Goal: Information Seeking & Learning: Learn about a topic

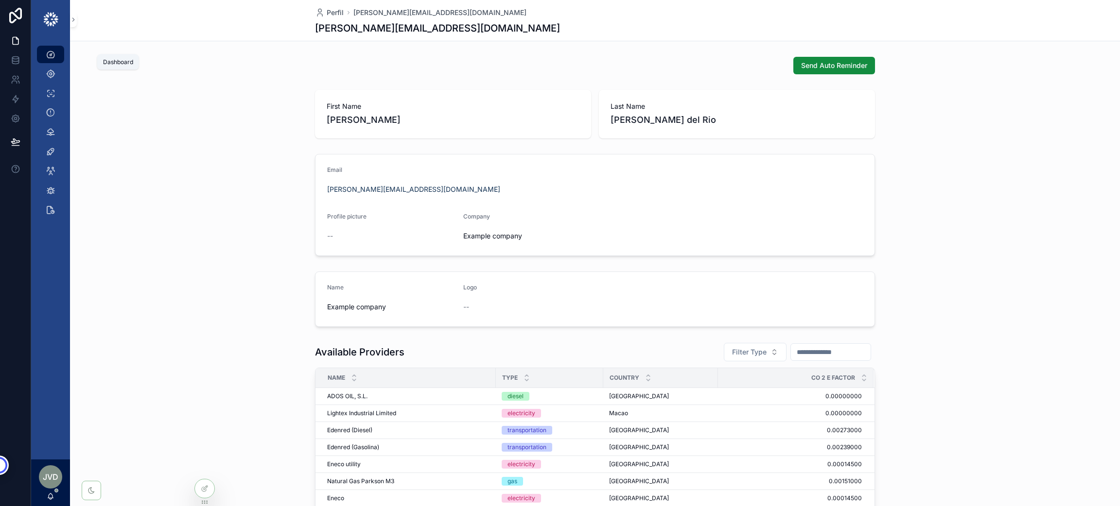
click at [55, 52] on div "Dashboard" at bounding box center [51, 55] width 16 height 16
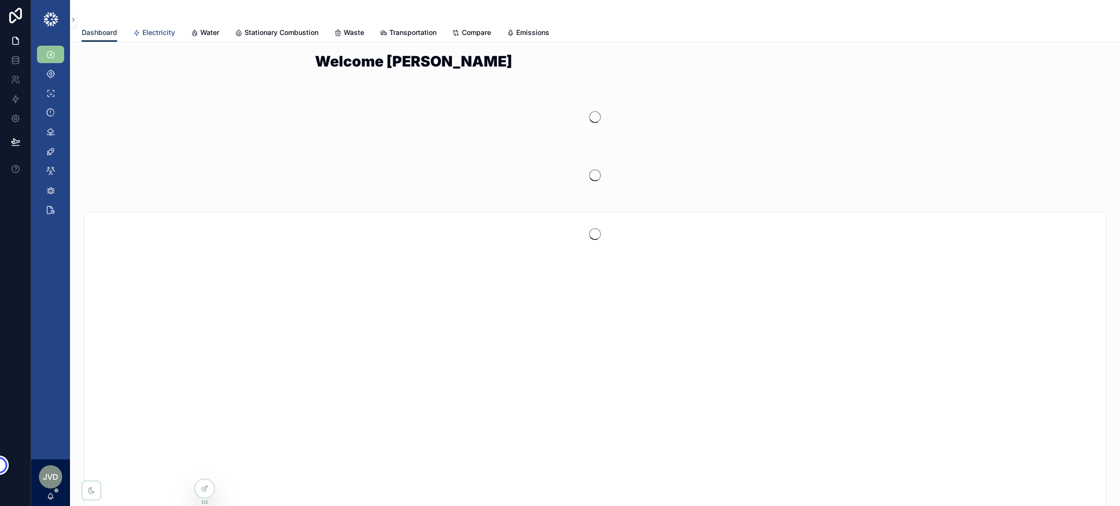
click at [150, 26] on link "Electricity" at bounding box center [154, 33] width 42 height 19
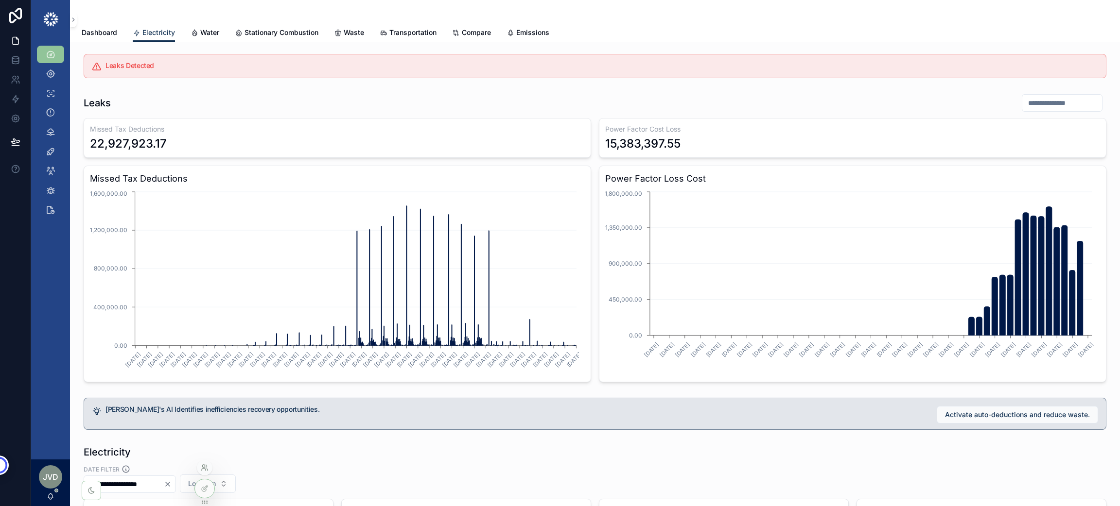
click at [204, 471] on icon at bounding box center [205, 468] width 8 height 8
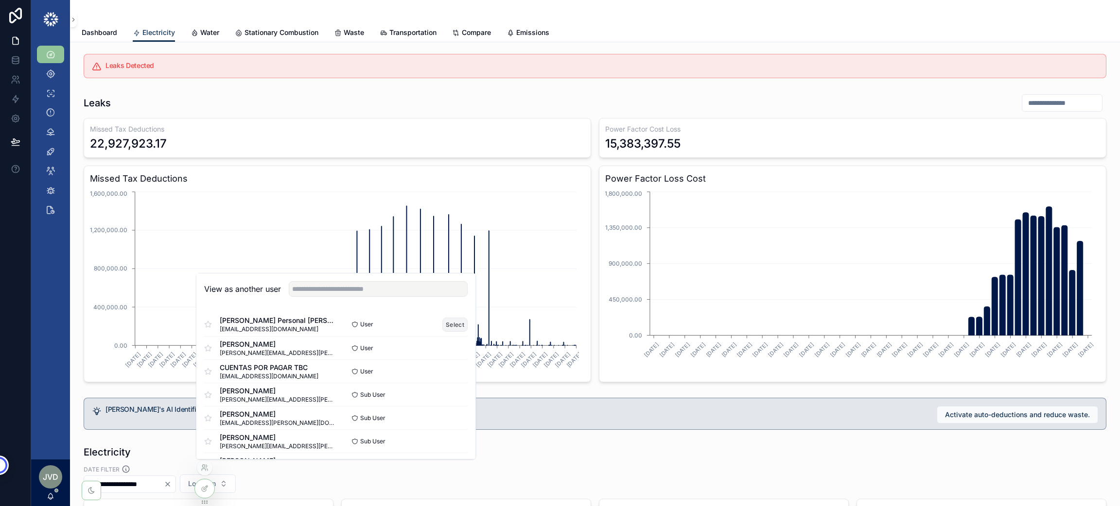
click at [449, 326] on button "Select" at bounding box center [454, 325] width 25 height 14
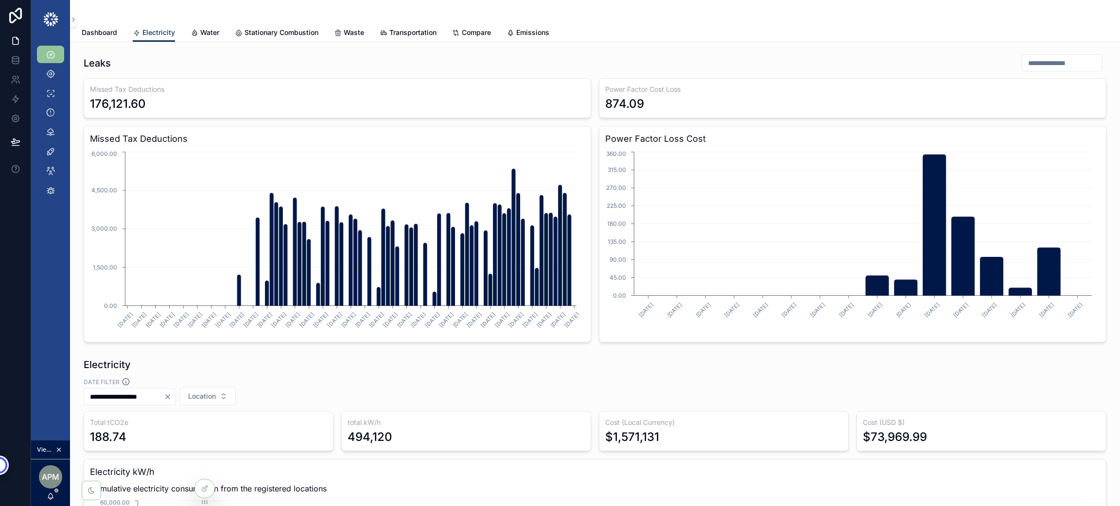
click at [1022, 61] on input "scrollable content" at bounding box center [1062, 63] width 80 height 14
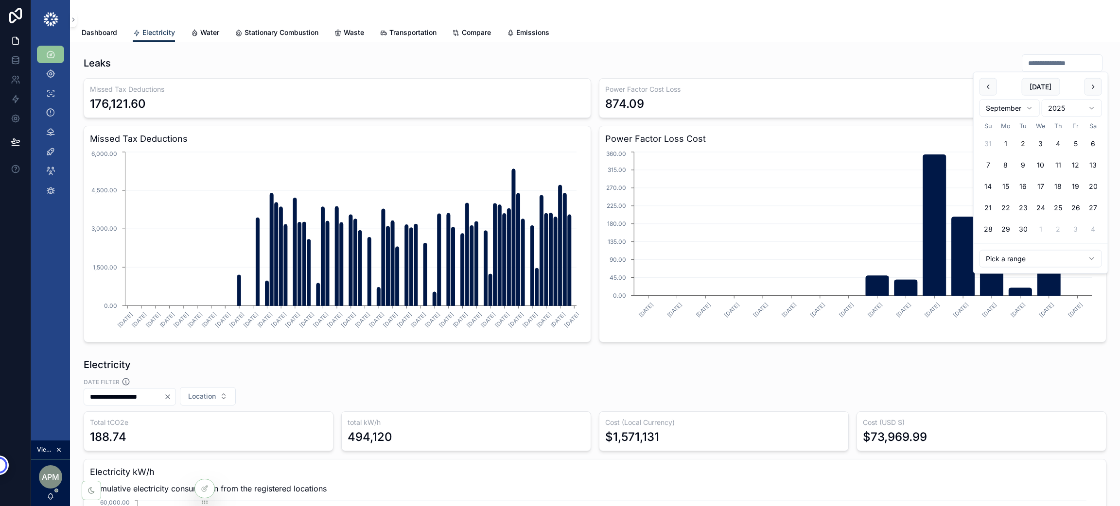
click at [1030, 107] on html "Dashboard Locations Errors Alerts Data Sources Projects Sub User Data Updates V…" at bounding box center [560, 305] width 1120 height 611
click at [1066, 112] on html "Dashboard Locations Errors Alerts Data Sources Projects Sub User Data Updates V…" at bounding box center [560, 305] width 1120 height 611
click at [1006, 145] on button "1" at bounding box center [1005, 143] width 17 height 17
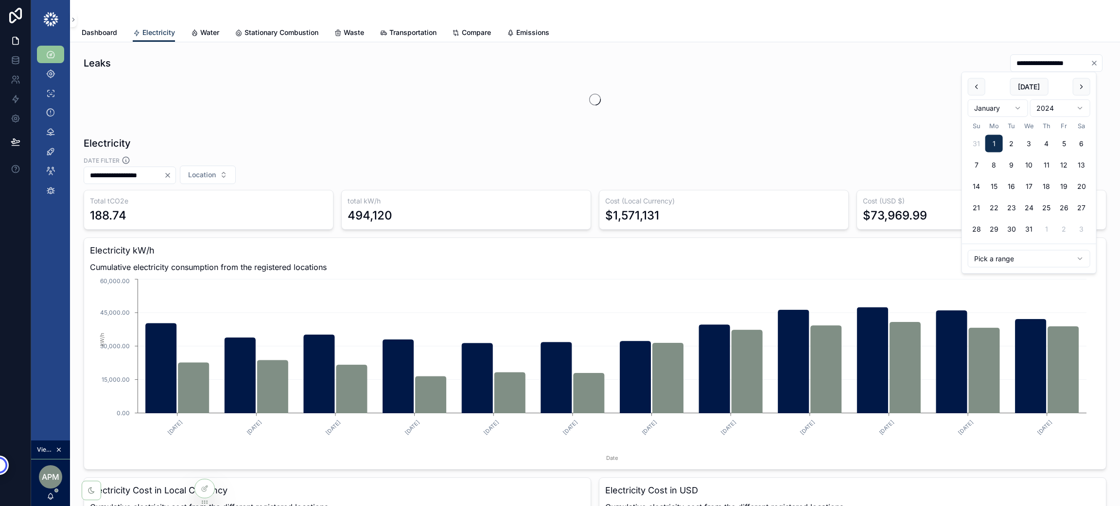
click at [1018, 107] on html "**********" at bounding box center [560, 305] width 1120 height 611
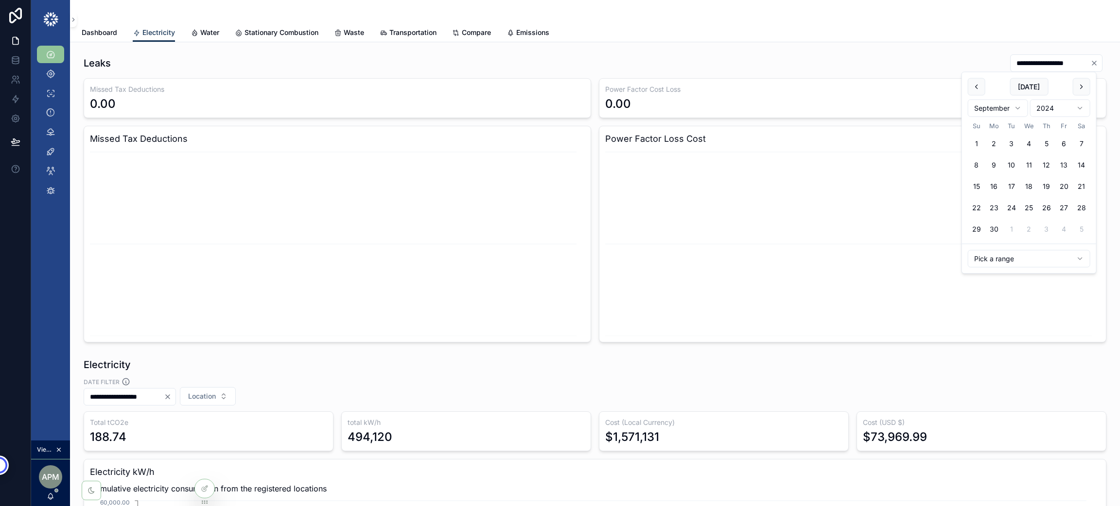
click at [1070, 109] on html "**********" at bounding box center [560, 305] width 1120 height 611
click at [992, 144] on button "1" at bounding box center [993, 143] width 17 height 17
type input "**********"
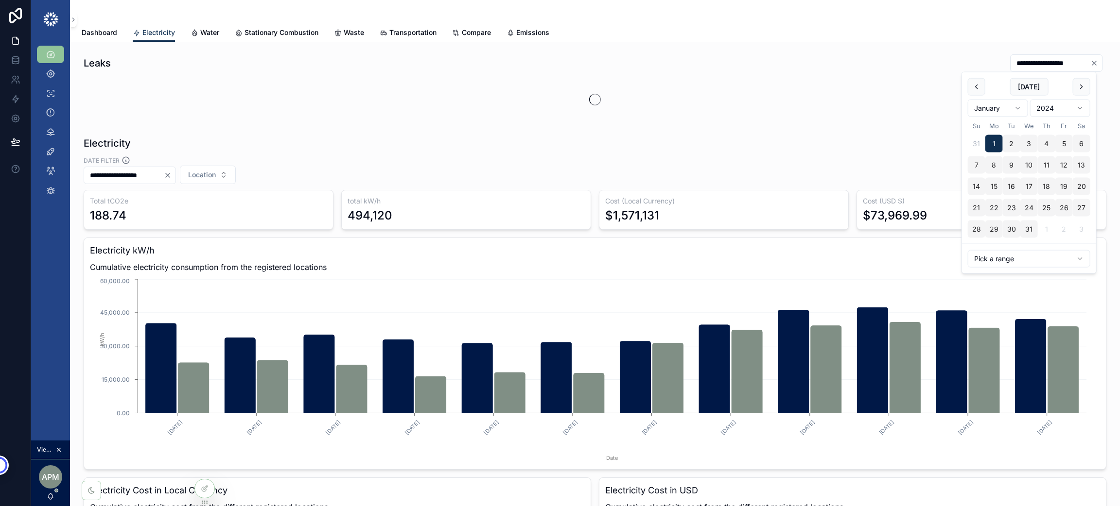
click at [782, 51] on div "**********" at bounding box center [595, 87] width 1034 height 75
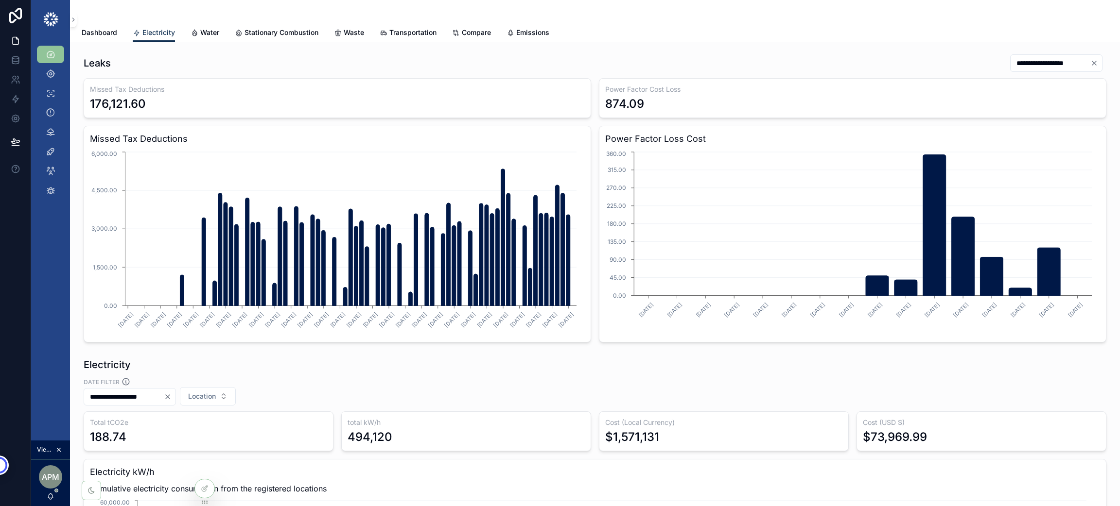
click at [1010, 60] on input "**********" at bounding box center [1050, 63] width 80 height 14
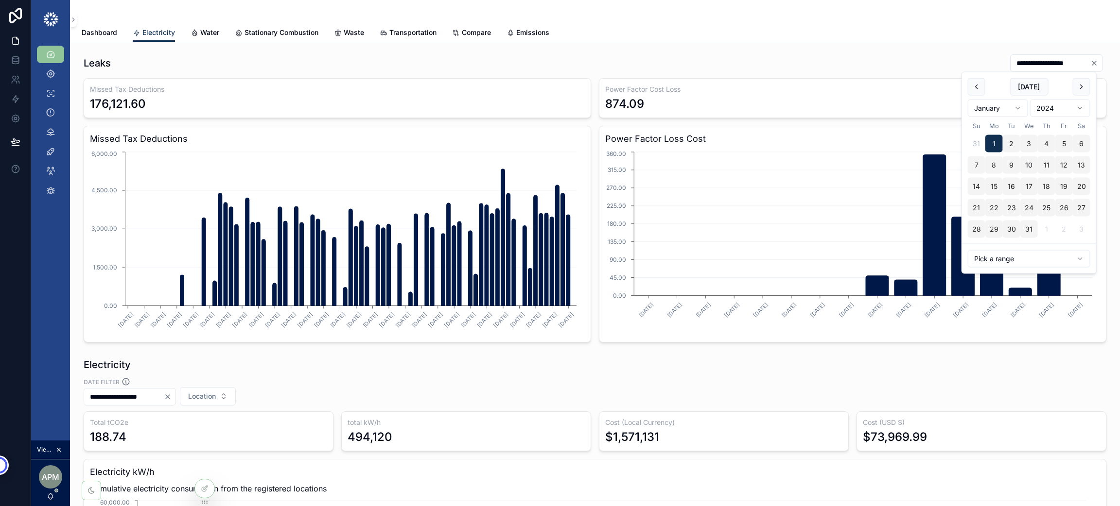
click at [141, 402] on input "**********" at bounding box center [124, 397] width 80 height 14
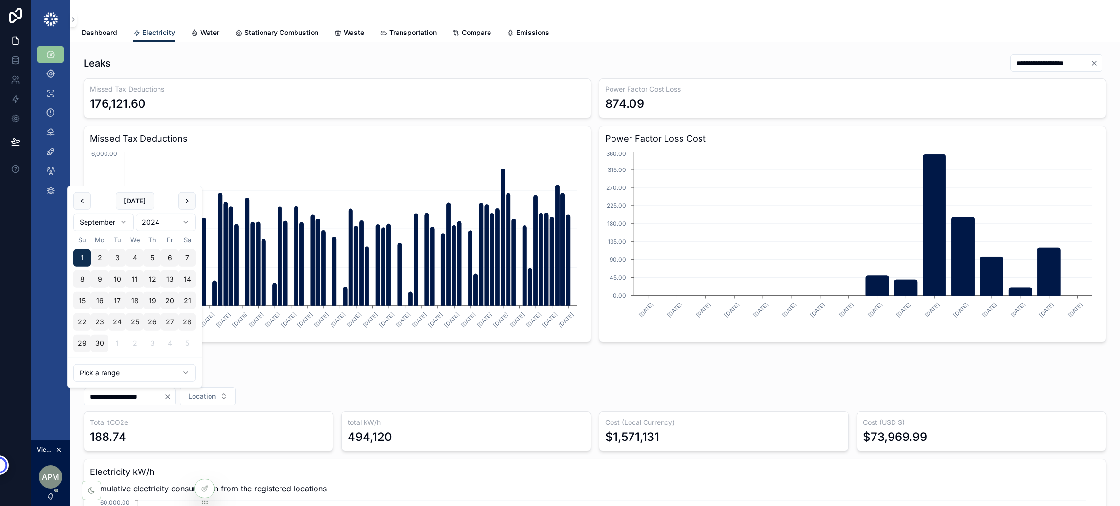
paste input "scrollable content"
type input "**********"
click at [300, 378] on div "**********" at bounding box center [595, 392] width 1022 height 28
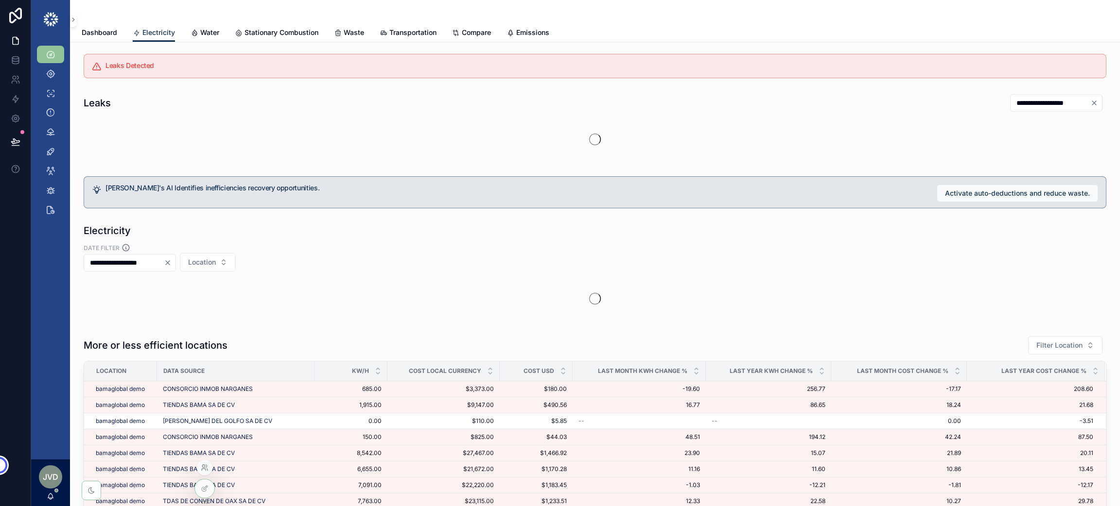
click at [203, 467] on icon at bounding box center [203, 466] width 2 height 2
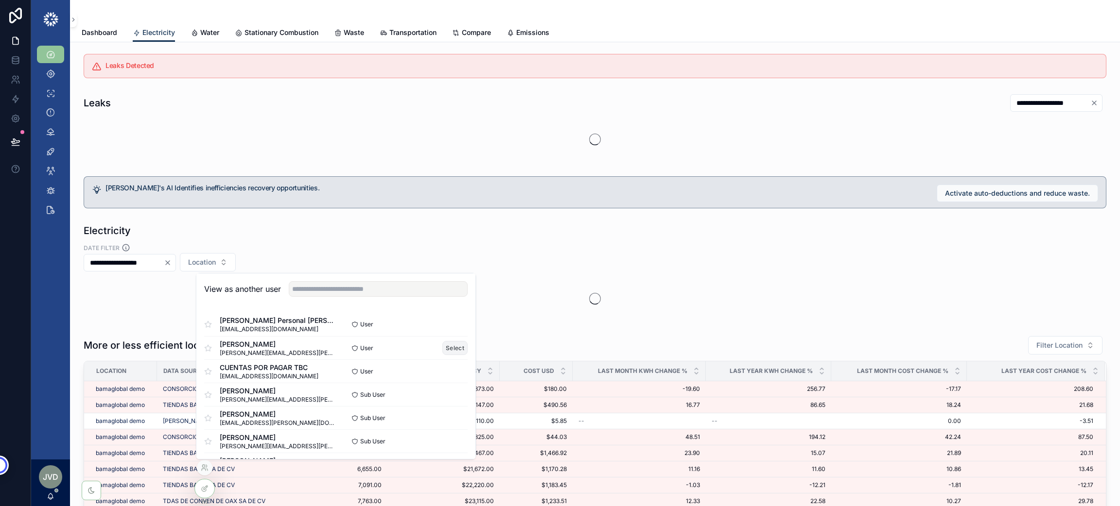
click at [447, 348] on button "Select" at bounding box center [454, 348] width 25 height 14
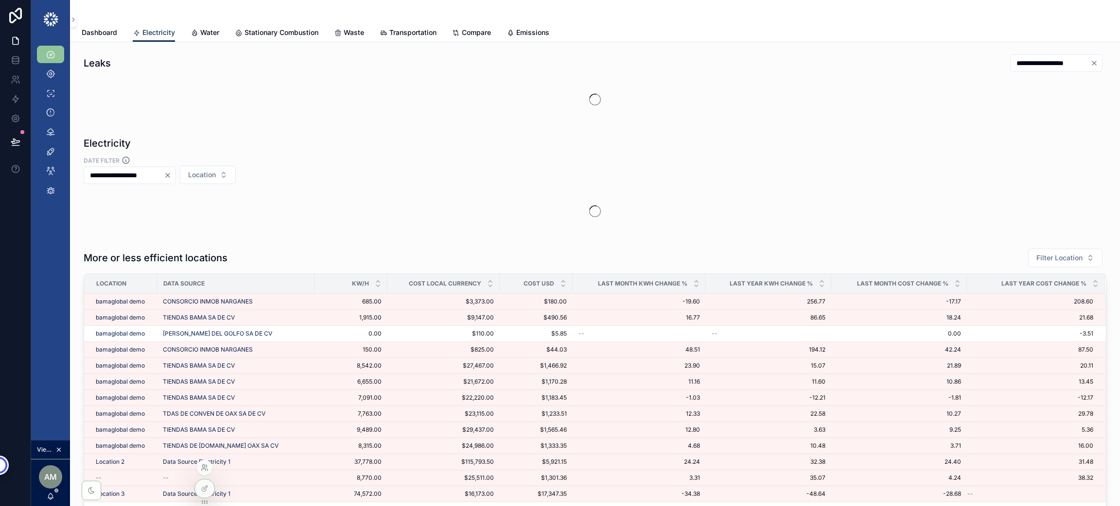
click at [203, 469] on icon at bounding box center [204, 470] width 4 height 2
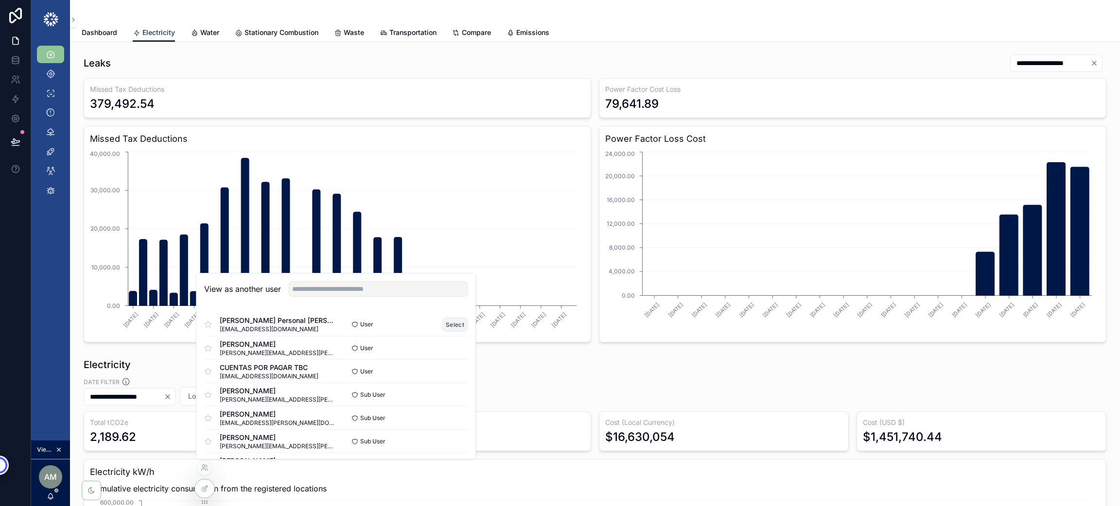
click at [442, 320] on button "Select" at bounding box center [454, 325] width 25 height 14
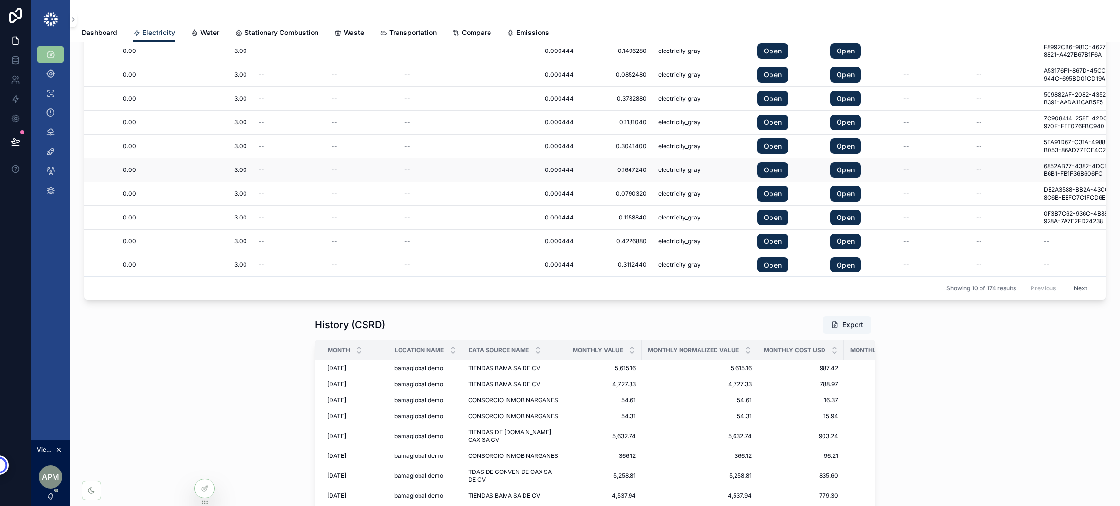
scroll to position [1384, 0]
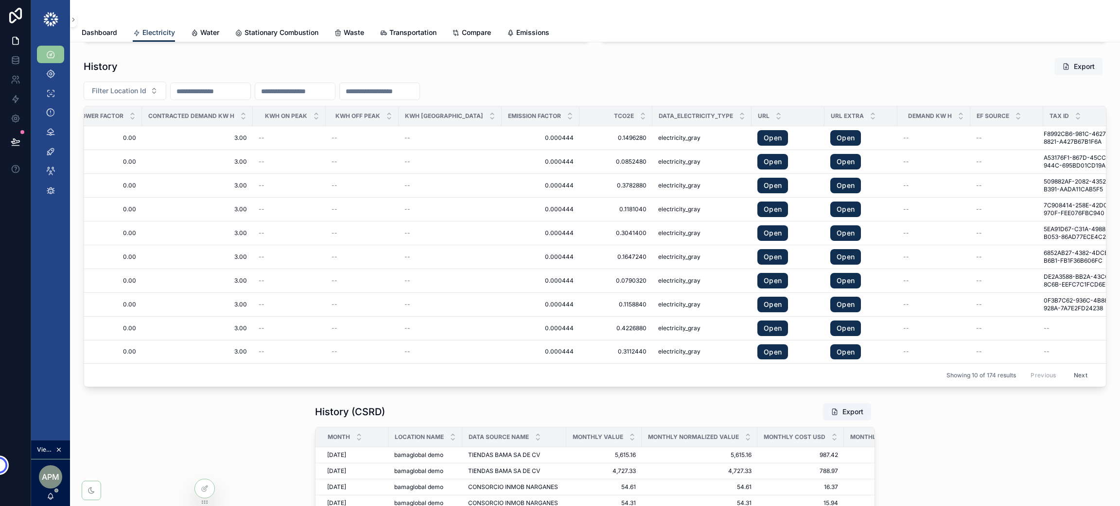
click at [1080, 70] on button "Export" at bounding box center [1078, 66] width 48 height 17
click at [205, 92] on input "scrollable content" at bounding box center [211, 92] width 80 height 14
click at [213, 141] on html "**********" at bounding box center [560, 305] width 1120 height 611
click at [228, 136] on html "**********" at bounding box center [560, 305] width 1120 height 611
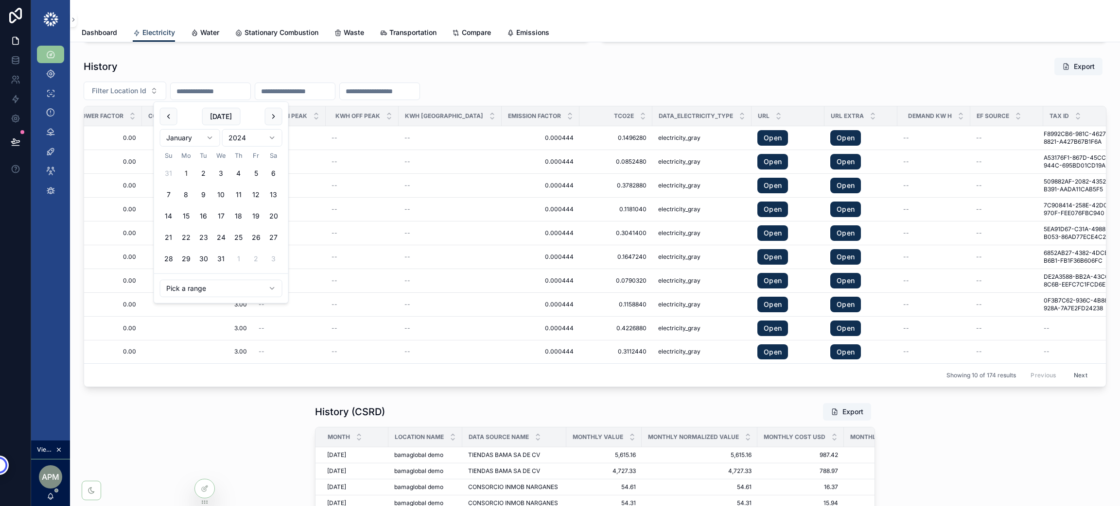
click at [188, 171] on button "1" at bounding box center [185, 173] width 17 height 17
click at [206, 138] on html "**********" at bounding box center [560, 305] width 1120 height 611
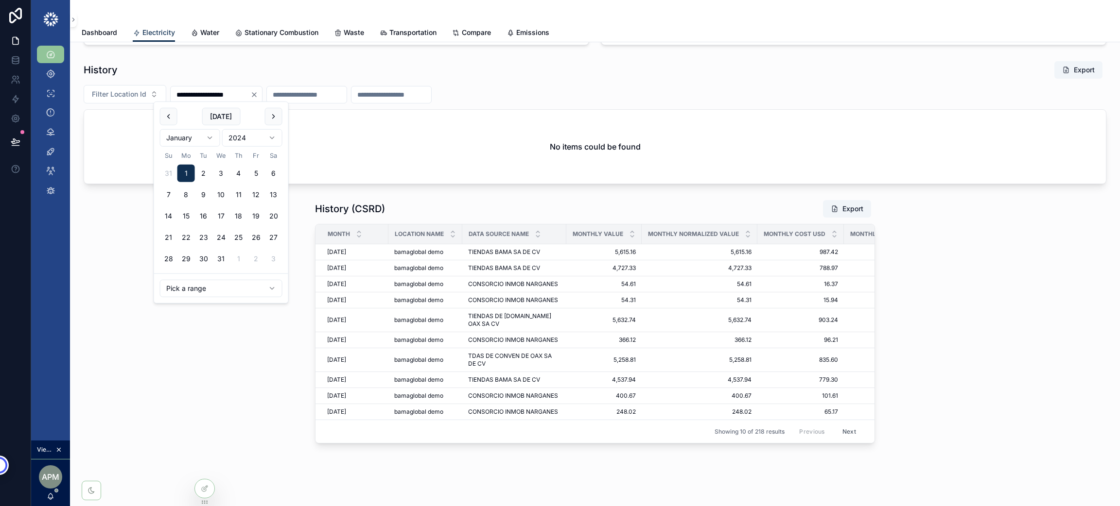
scroll to position [1384, 0]
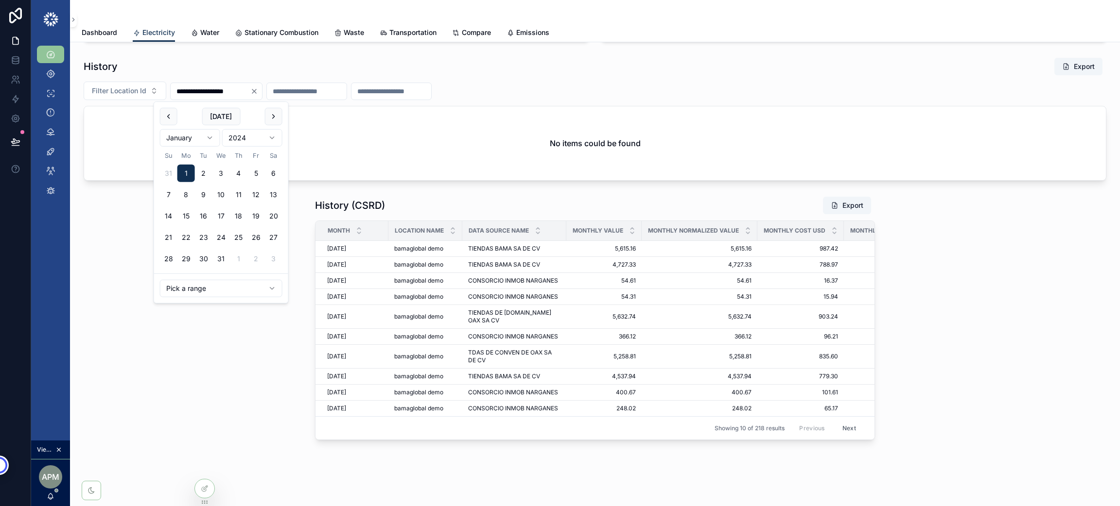
click at [192, 128] on div "[DATE]" at bounding box center [221, 137] width 122 height 25
click at [190, 138] on html "**********" at bounding box center [560, 305] width 1120 height 611
click at [241, 132] on html "**********" at bounding box center [560, 305] width 1120 height 611
click at [182, 170] on button "1" at bounding box center [185, 173] width 17 height 17
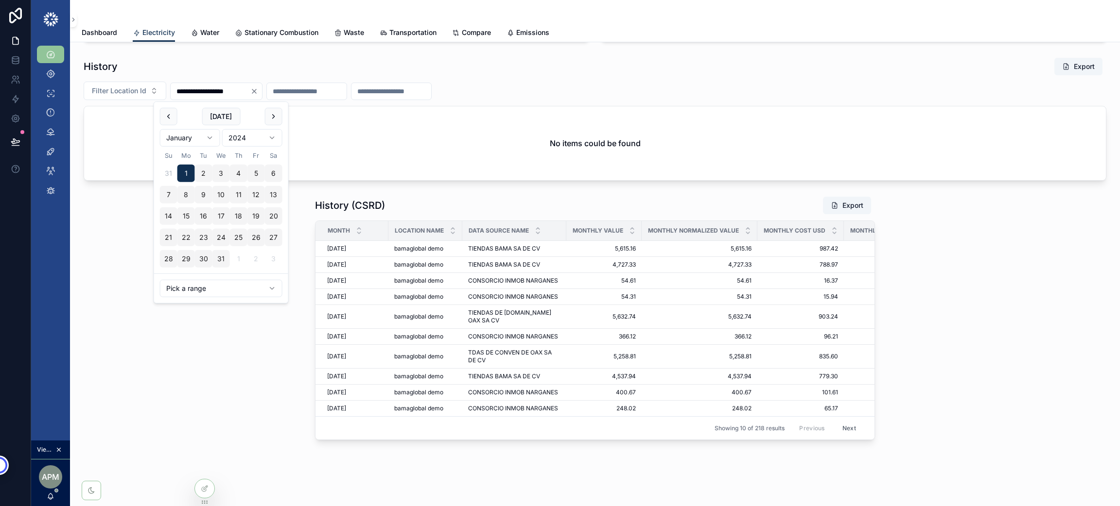
type input "**********"
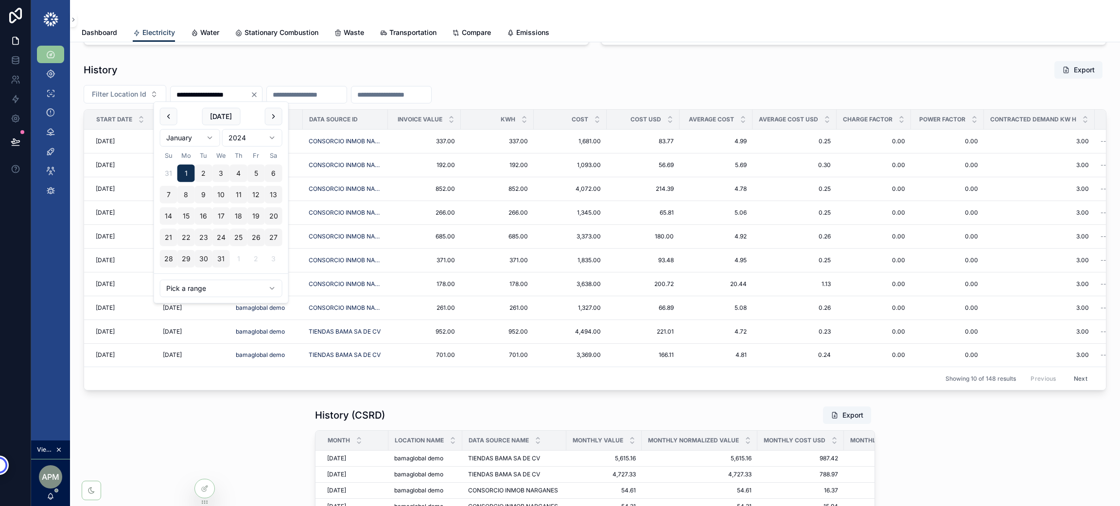
scroll to position [1384, 0]
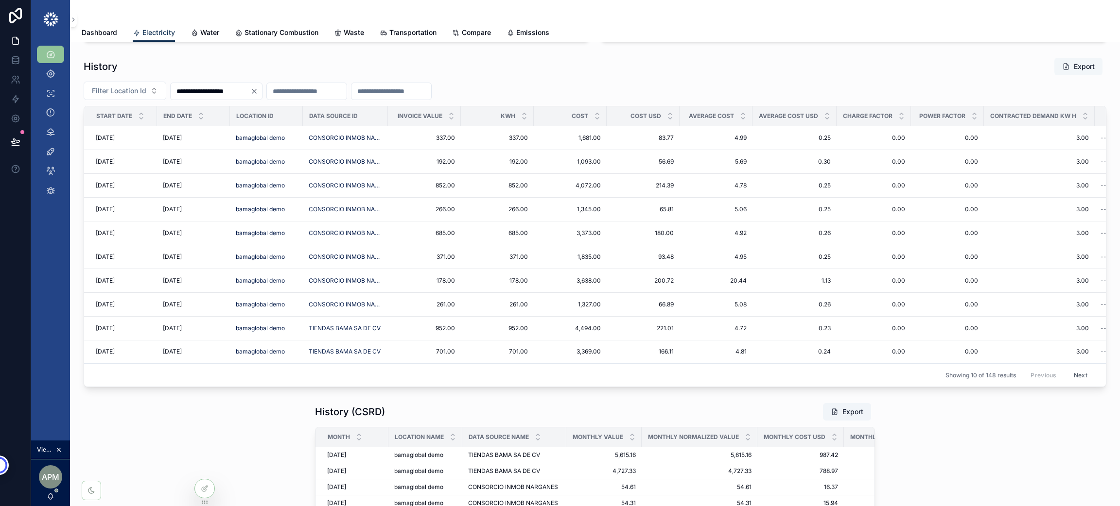
click at [1077, 68] on button "Export" at bounding box center [1078, 66] width 48 height 17
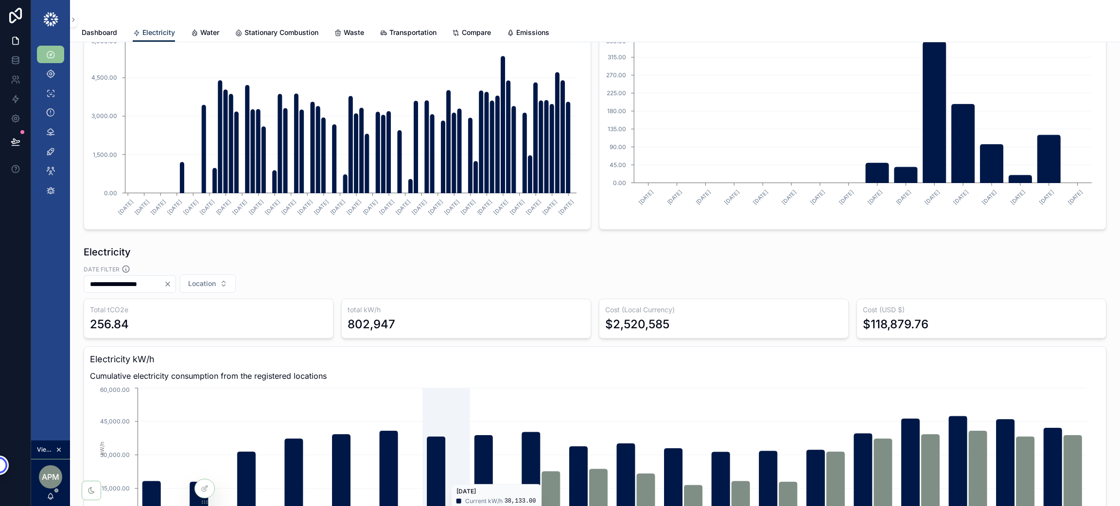
scroll to position [0, 0]
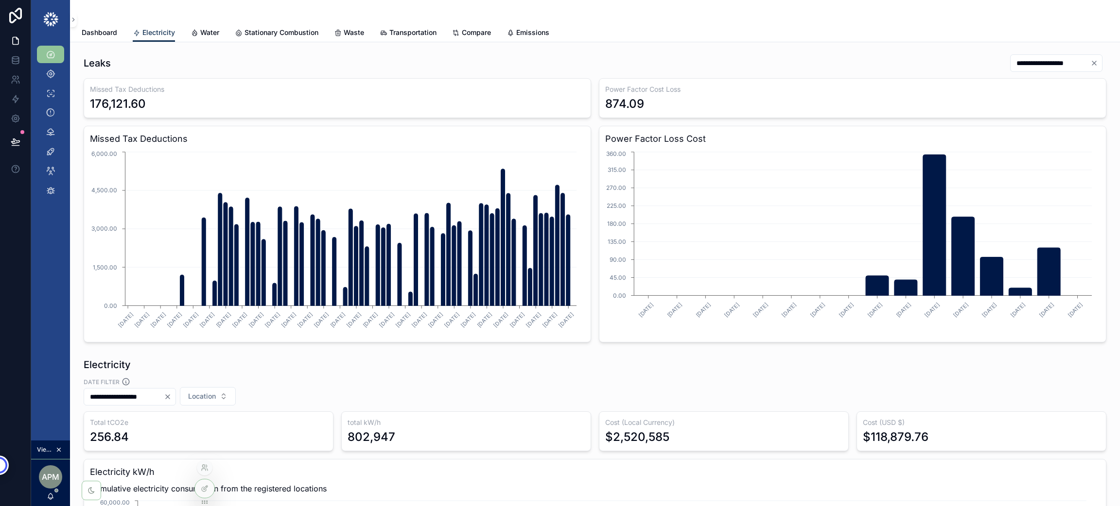
click at [197, 469] on div at bounding box center [205, 468] width 16 height 16
click at [201, 467] on icon at bounding box center [205, 468] width 8 height 8
click at [643, 359] on div "Electricity" at bounding box center [595, 365] width 1022 height 14
drag, startPoint x: 231, startPoint y: 101, endPoint x: 80, endPoint y: 107, distance: 151.3
click at [80, 107] on div "**********" at bounding box center [595, 198] width 1034 height 296
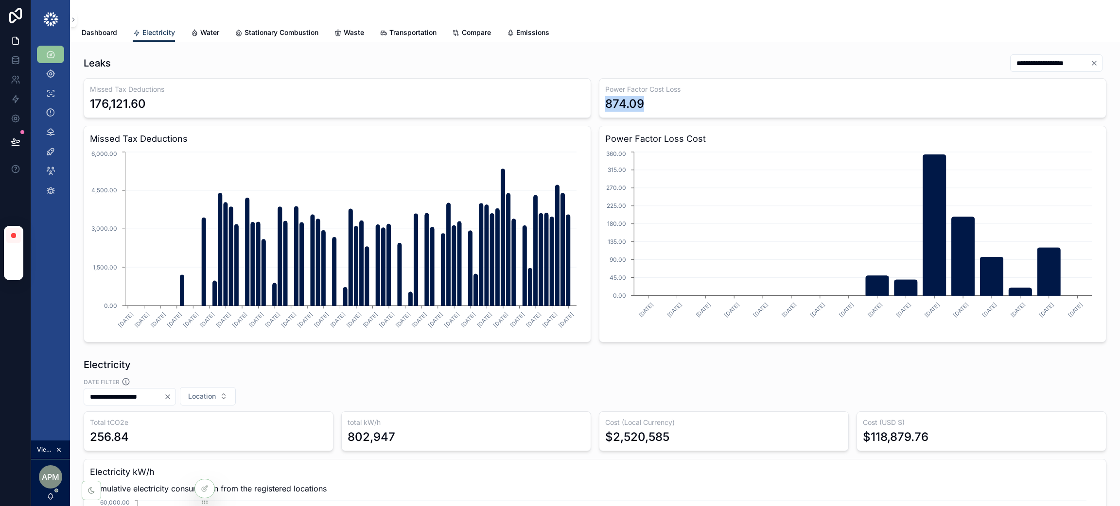
drag, startPoint x: 666, startPoint y: 107, endPoint x: 594, endPoint y: 107, distance: 71.4
click at [599, 107] on div "Power Factor Cost Loss 874.09" at bounding box center [852, 98] width 507 height 40
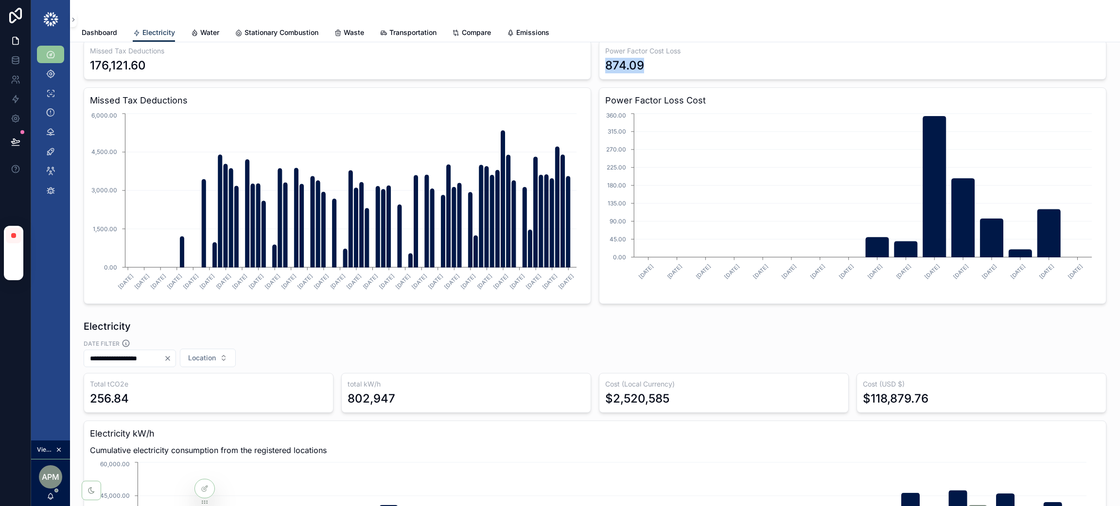
scroll to position [73, 0]
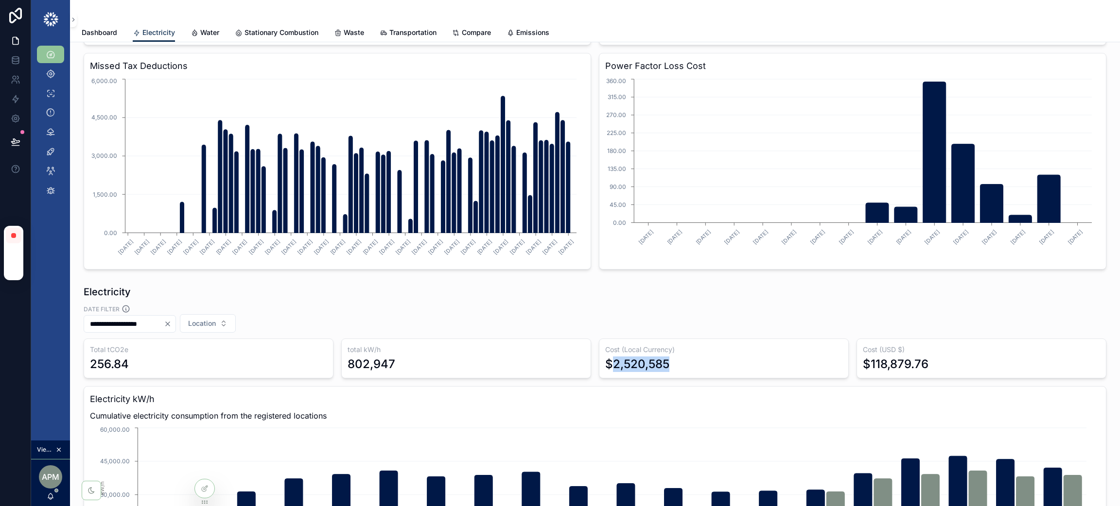
drag, startPoint x: 670, startPoint y: 364, endPoint x: 604, endPoint y: 366, distance: 66.1
click at [605, 366] on div "$2,520,585" at bounding box center [723, 365] width 237 height 16
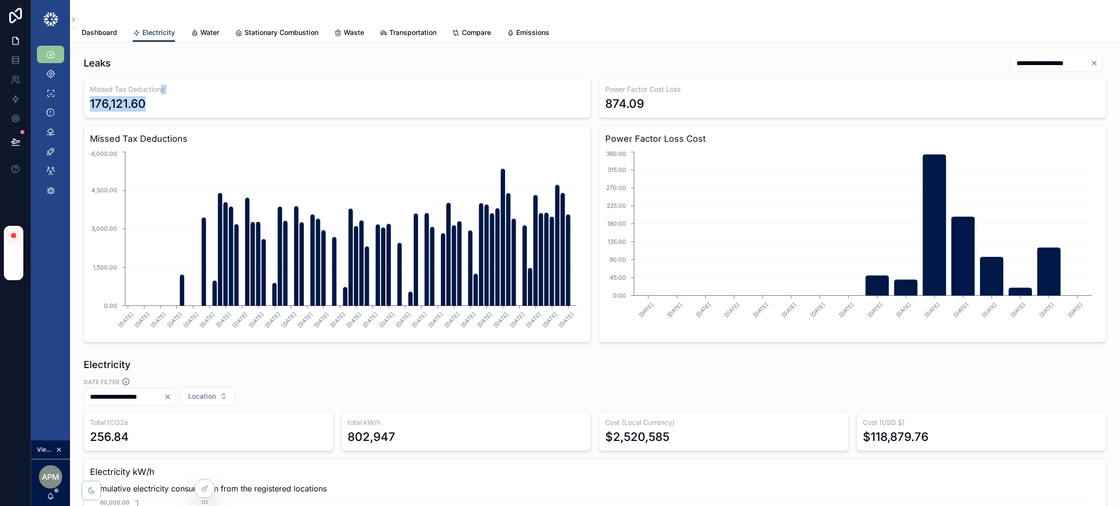
drag, startPoint x: 162, startPoint y: 94, endPoint x: 155, endPoint y: 108, distance: 15.0
click at [155, 108] on div "Missed Tax Deductions 176,121.60" at bounding box center [337, 98] width 507 height 40
click at [158, 106] on div "176,121.60" at bounding box center [337, 104] width 495 height 16
drag, startPoint x: 143, startPoint y: 106, endPoint x: 89, endPoint y: 106, distance: 54.4
click at [89, 106] on div "Missed Tax Deductions 176,121.60" at bounding box center [337, 98] width 507 height 40
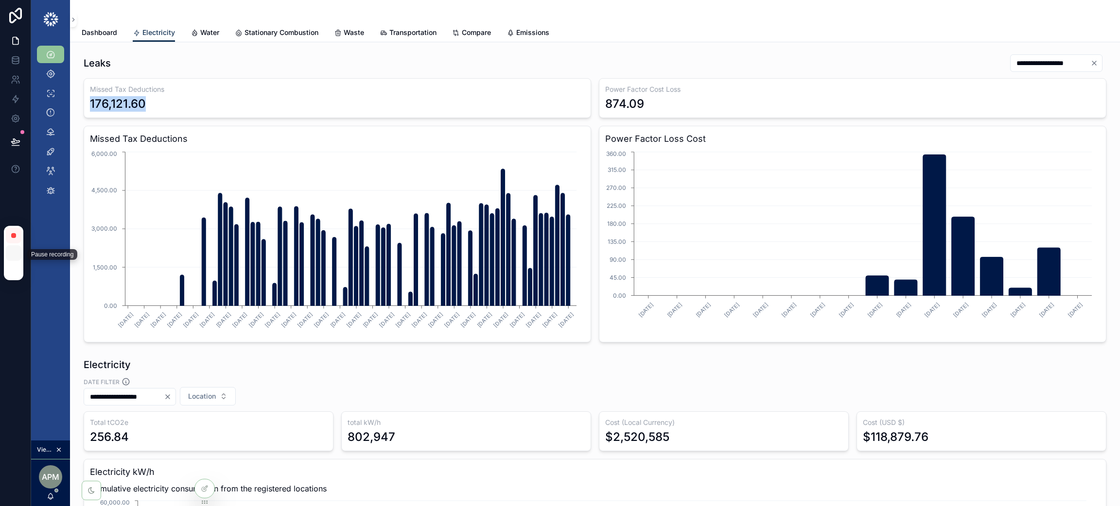
click at [14, 253] on img at bounding box center [14, 253] width 8 height 0
click at [200, 463] on div at bounding box center [205, 468] width 16 height 16
click at [207, 471] on icon at bounding box center [205, 468] width 8 height 8
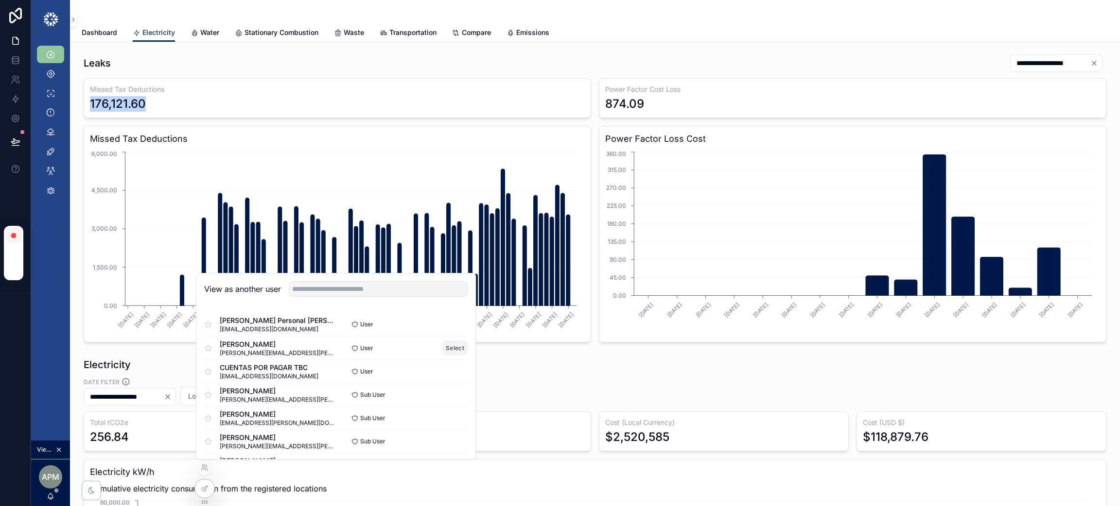
click at [448, 346] on button "Select" at bounding box center [454, 348] width 25 height 14
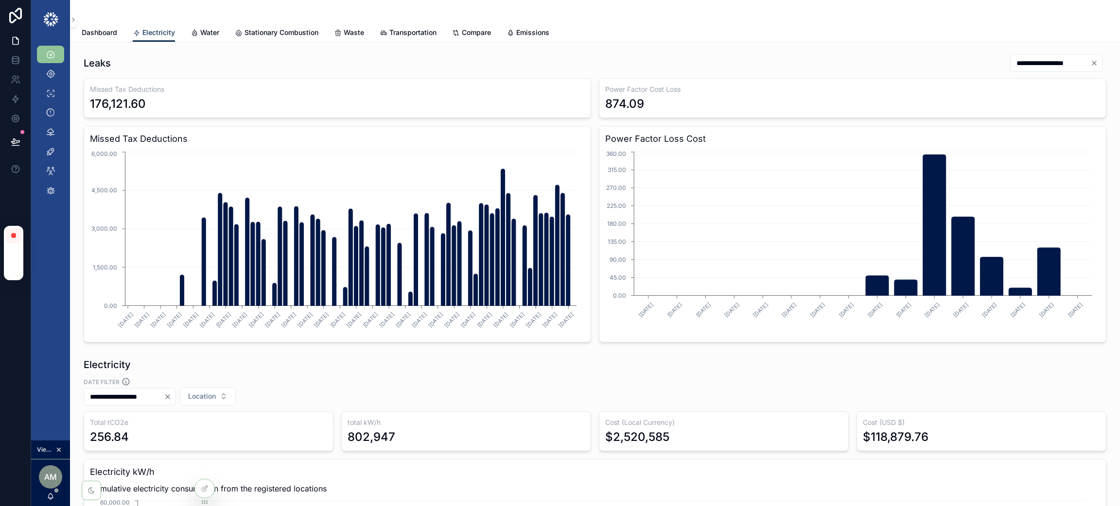
click at [590, 380] on div "**********" at bounding box center [595, 392] width 1022 height 28
click at [206, 465] on icon at bounding box center [206, 466] width 1 height 2
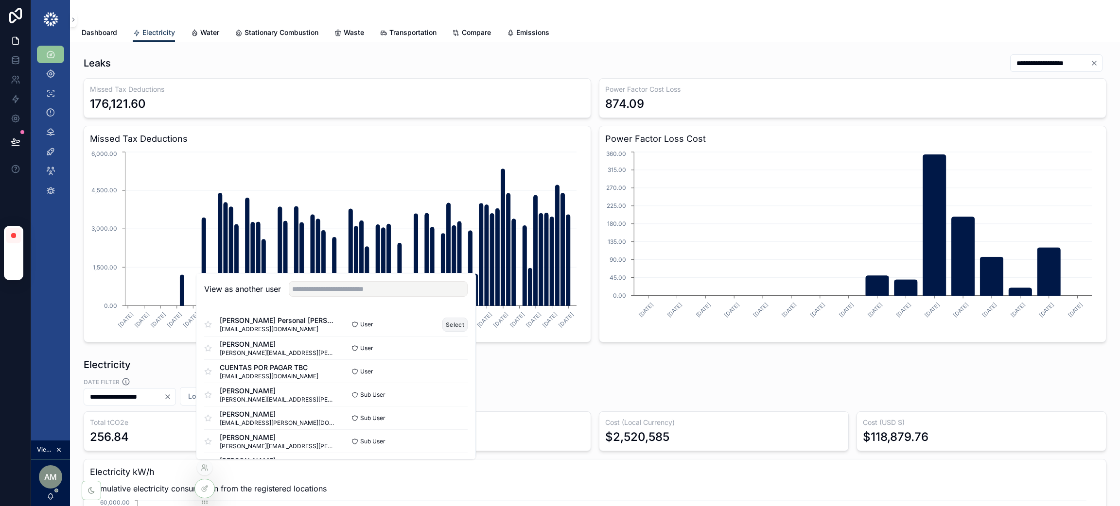
click at [444, 326] on button "Select" at bounding box center [454, 325] width 25 height 14
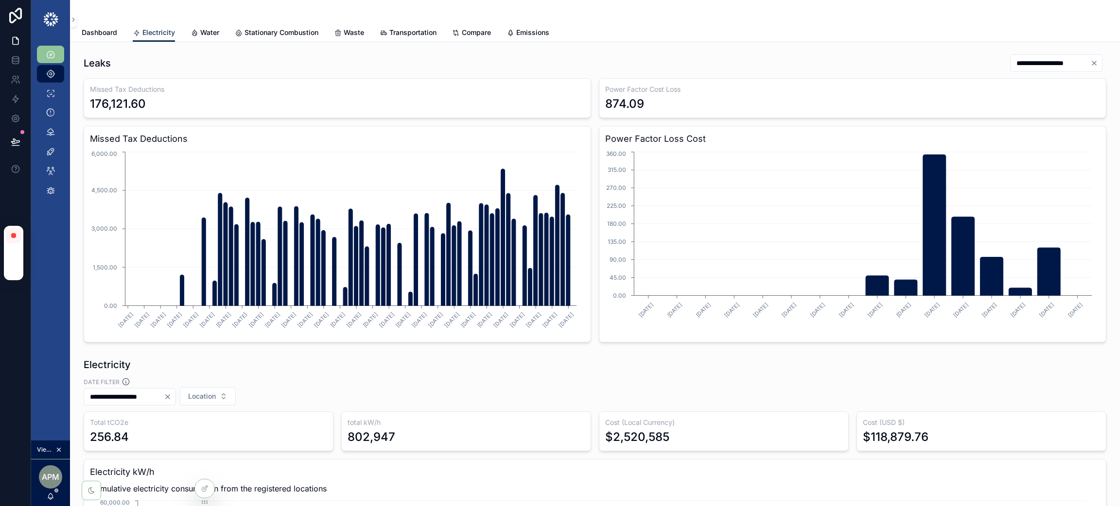
click at [46, 73] on icon "scrollable content" at bounding box center [51, 74] width 10 height 10
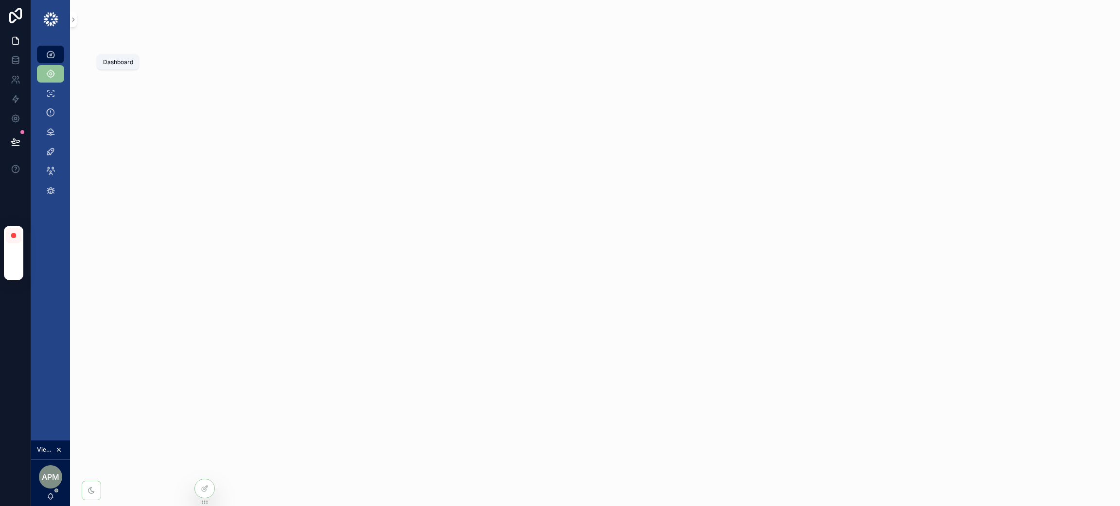
click at [51, 53] on icon "scrollable content" at bounding box center [51, 55] width 10 height 10
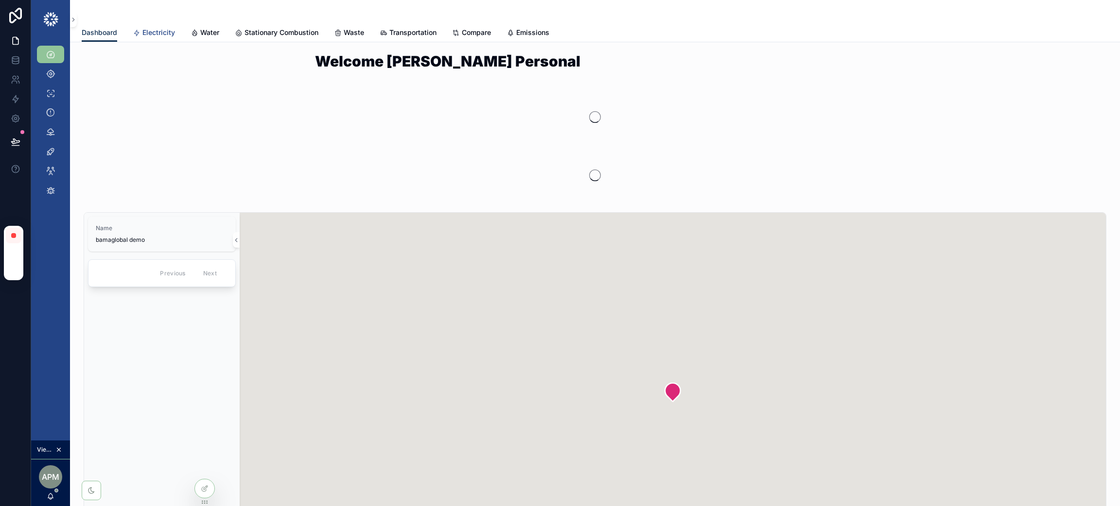
click at [159, 36] on span "Electricity" at bounding box center [158, 33] width 33 height 10
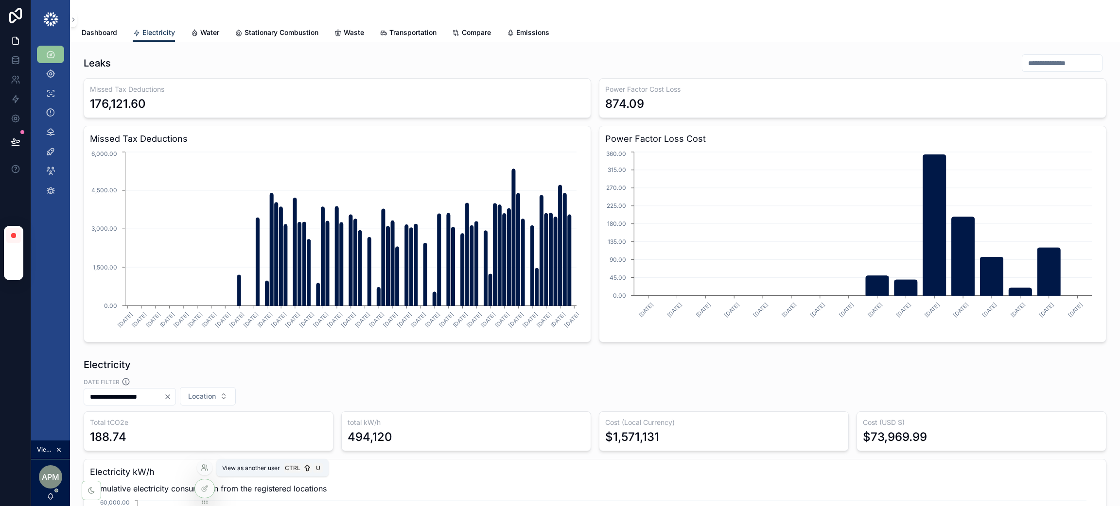
click at [208, 468] on icon at bounding box center [205, 468] width 8 height 8
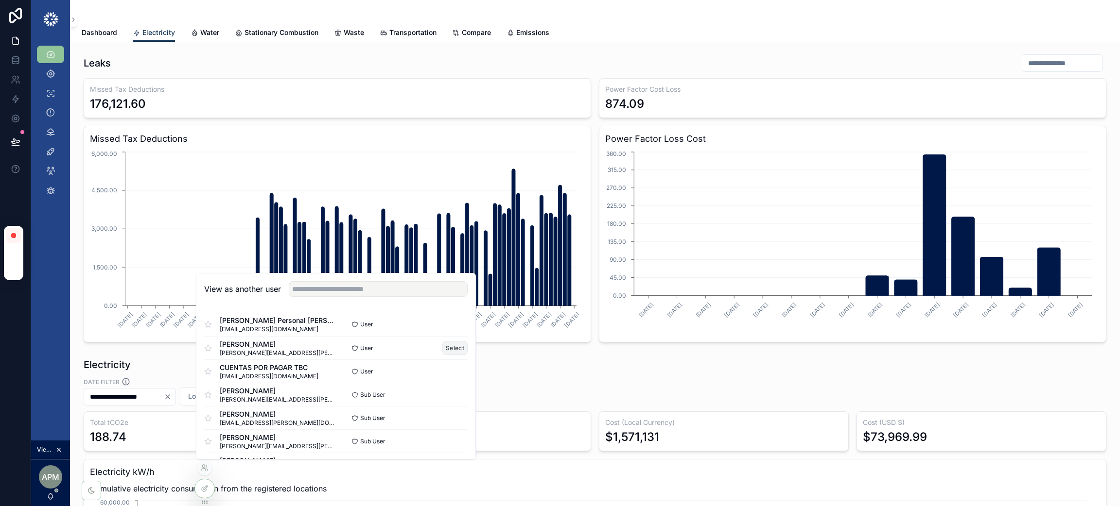
click at [451, 346] on button "Select" at bounding box center [454, 348] width 25 height 14
click at [447, 351] on button "Select" at bounding box center [454, 348] width 25 height 14
click at [54, 73] on icon "scrollable content" at bounding box center [51, 74] width 10 height 10
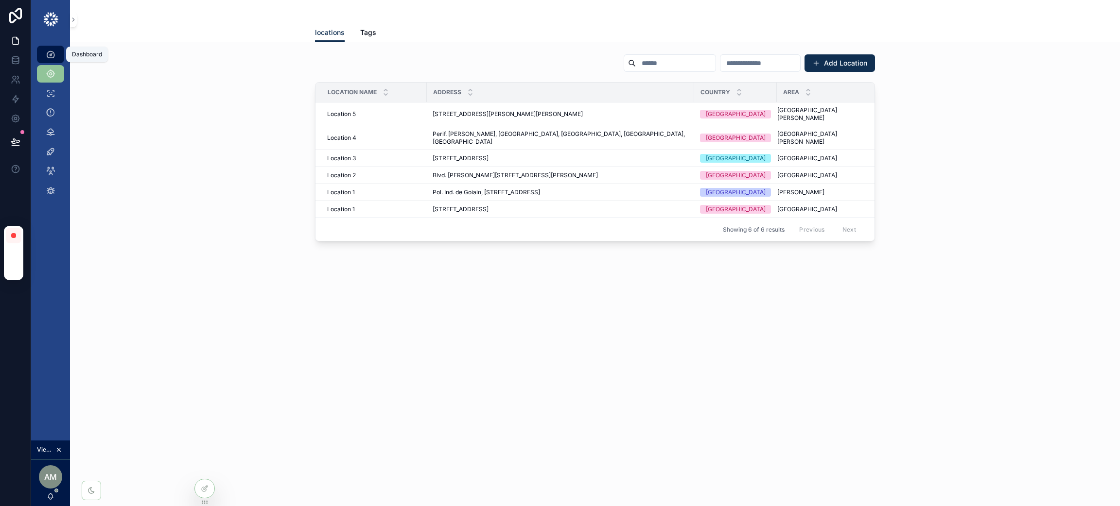
click at [56, 57] on div "Dashboard" at bounding box center [51, 55] width 16 height 16
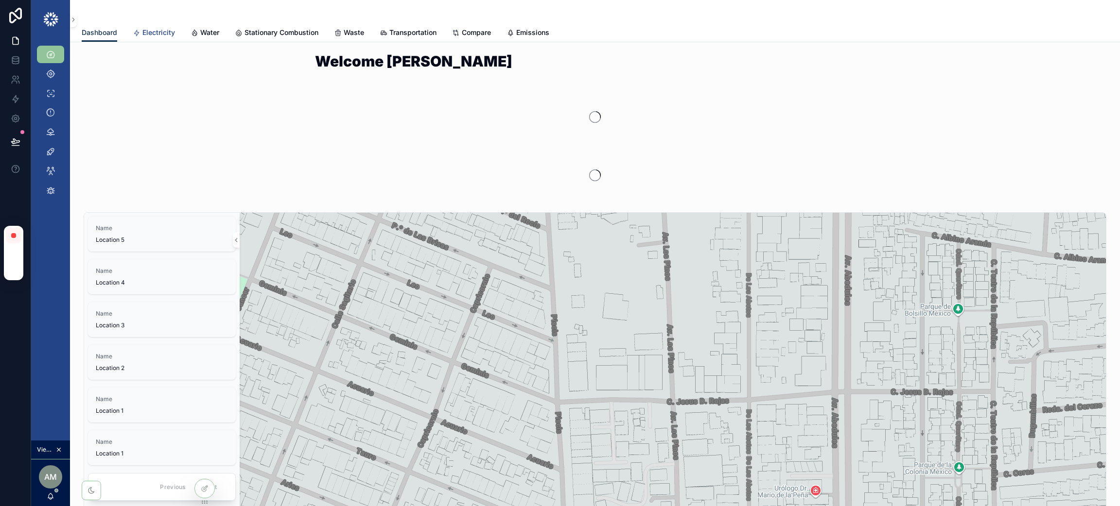
click at [151, 34] on span "Electricity" at bounding box center [158, 33] width 33 height 10
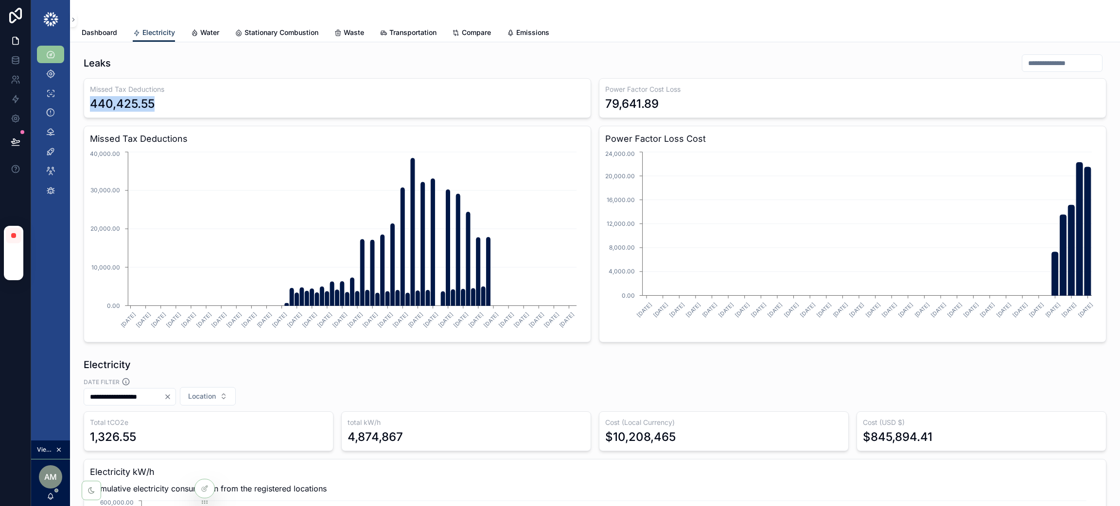
drag, startPoint x: 190, startPoint y: 112, endPoint x: 82, endPoint y: 106, distance: 108.5
click at [82, 106] on div "Leaks Missed Tax Deductions 440,425.55 Power Factor Cost Loss 79,641.89 Missed …" at bounding box center [595, 198] width 1034 height 296
drag, startPoint x: 707, startPoint y: 107, endPoint x: 579, endPoint y: 104, distance: 127.8
click at [579, 104] on div "Missed Tax Deductions 440,425.55 Power Factor Cost Loss 79,641.89 Missed Tax De…" at bounding box center [595, 210] width 1022 height 264
click at [599, 62] on div "Leaks" at bounding box center [595, 63] width 1022 height 18
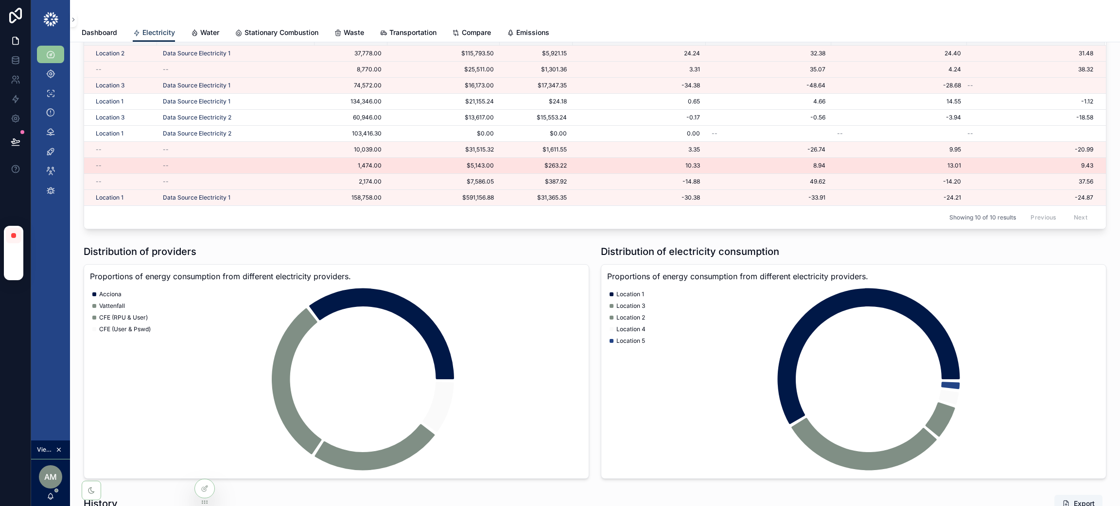
scroll to position [874, 0]
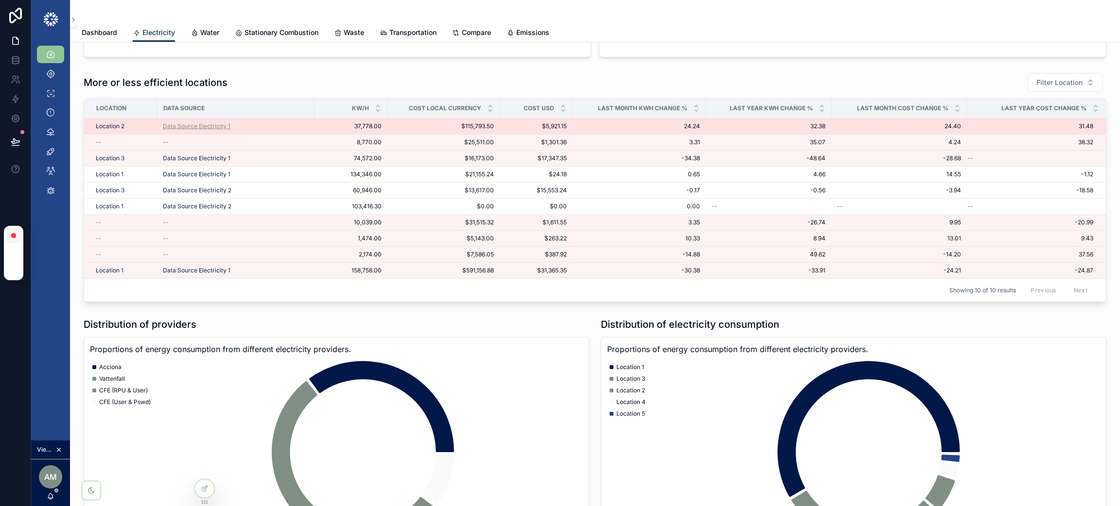
click at [209, 125] on span "Data Source Electricity 1" at bounding box center [197, 126] width 68 height 8
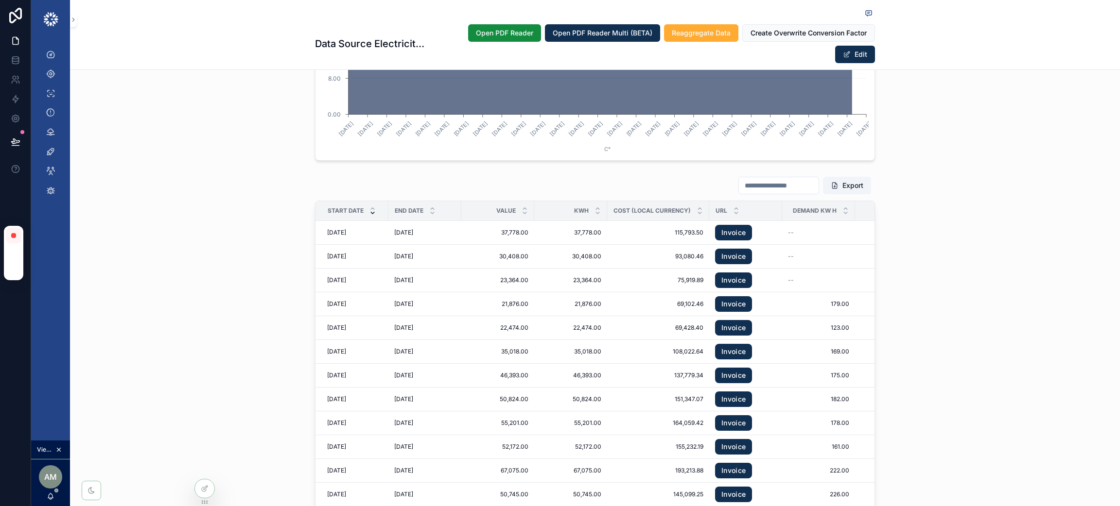
scroll to position [1166, 0]
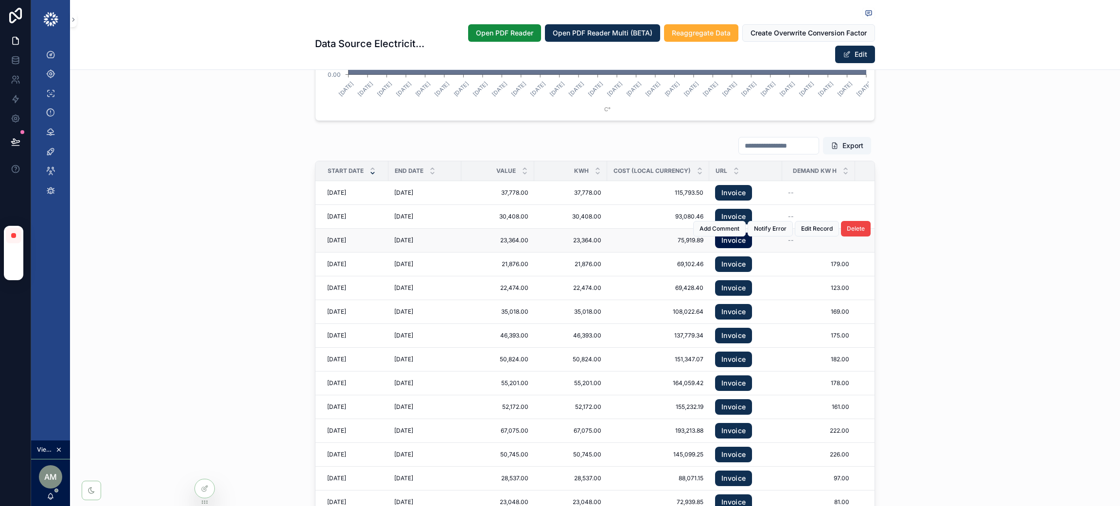
click at [725, 244] on link "Invoice" at bounding box center [733, 241] width 37 height 16
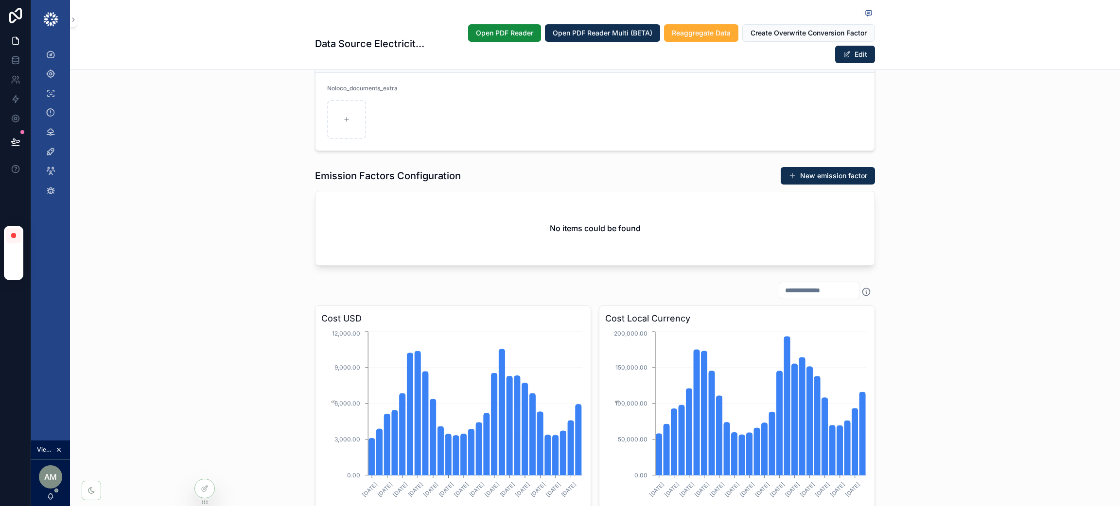
scroll to position [218, 0]
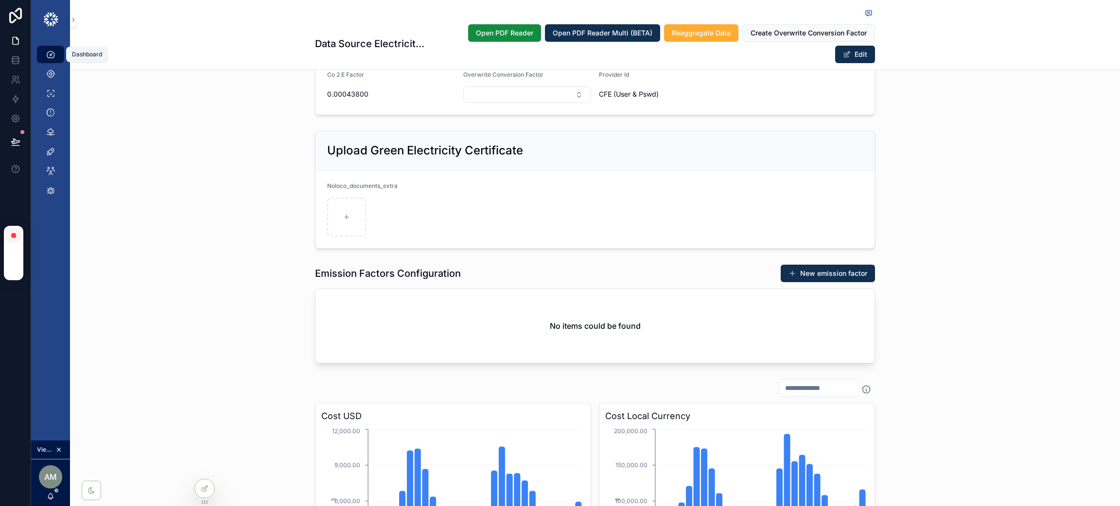
click at [53, 52] on icon "scrollable content" at bounding box center [51, 55] width 10 height 10
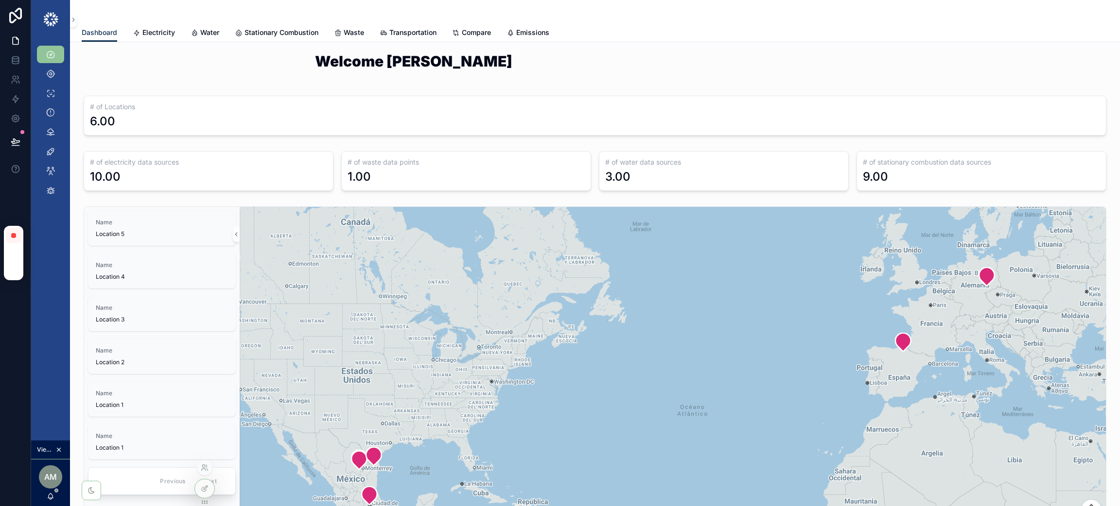
click at [205, 463] on div at bounding box center [205, 468] width 16 height 16
click at [205, 468] on icon at bounding box center [205, 468] width 8 height 8
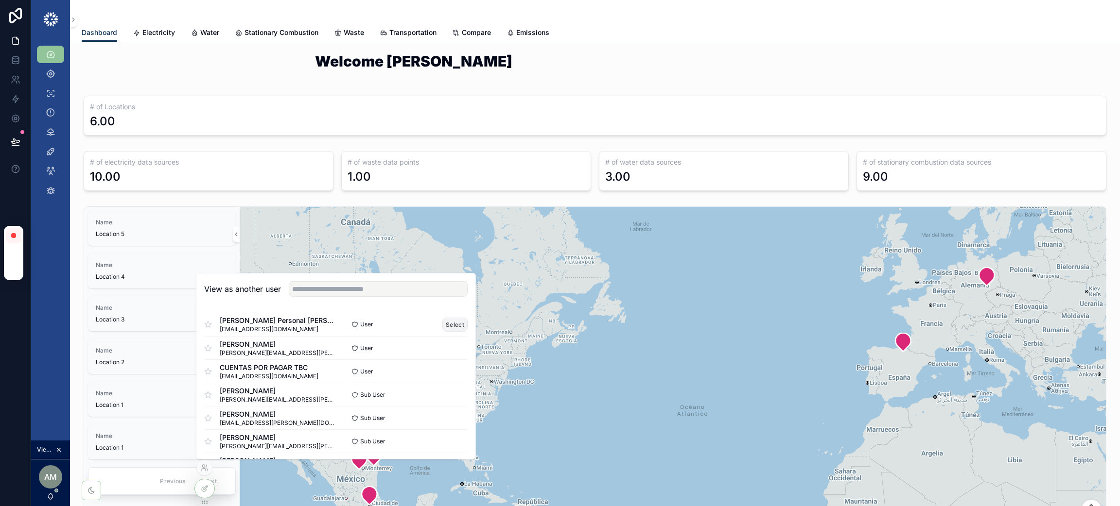
click at [448, 326] on button "Select" at bounding box center [454, 325] width 25 height 14
click at [138, 59] on div "Welcome [PERSON_NAME] Personal" at bounding box center [595, 67] width 1034 height 34
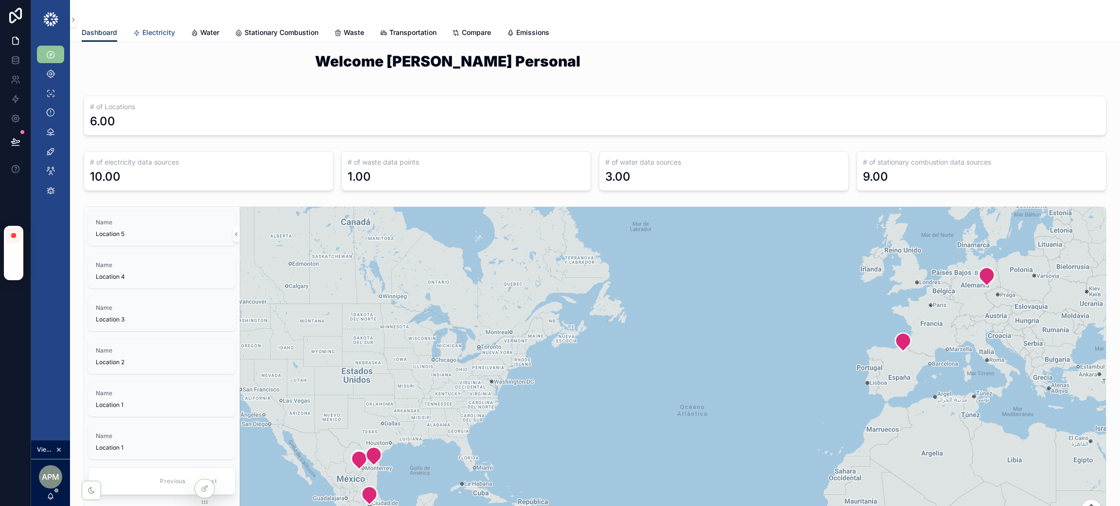
click at [151, 31] on span "Electricity" at bounding box center [158, 33] width 33 height 10
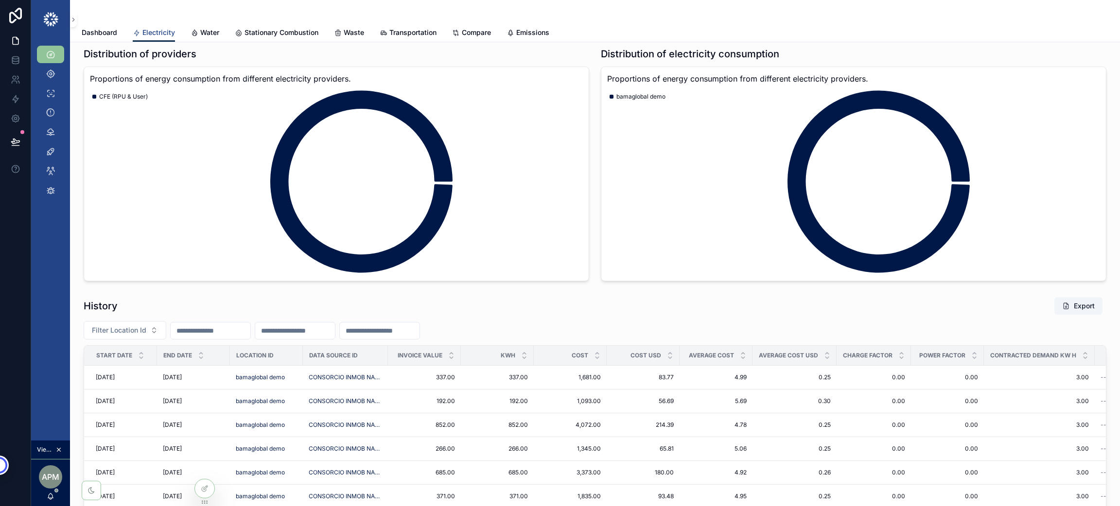
scroll to position [1239, 0]
